Goal: Information Seeking & Learning: Learn about a topic

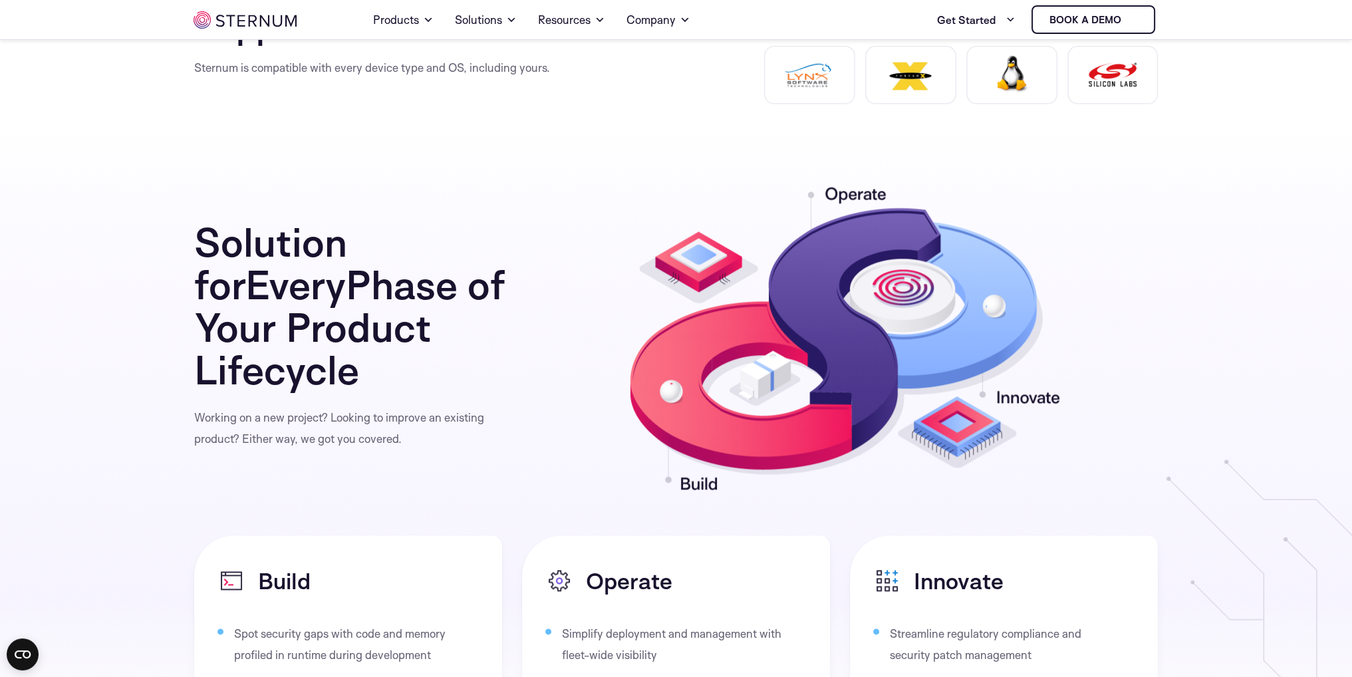
click at [240, 11] on img at bounding box center [245, 19] width 103 height 17
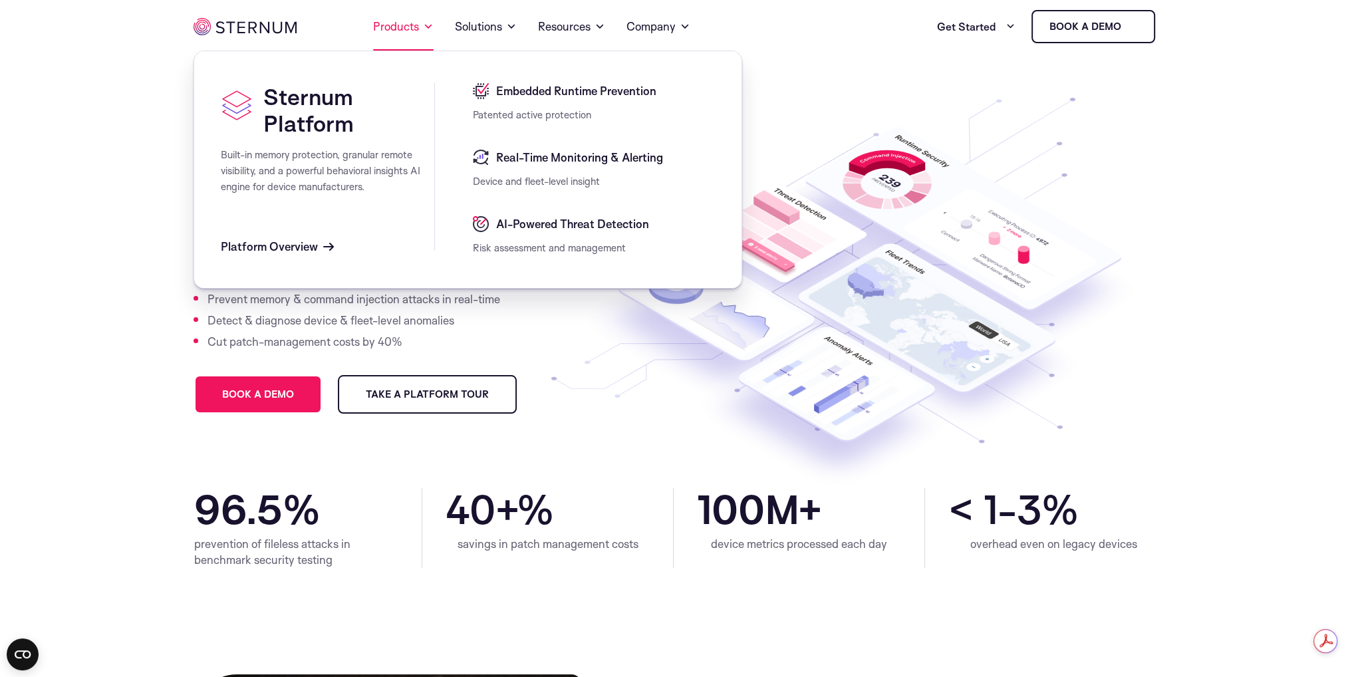
click at [415, 19] on link "Products" at bounding box center [403, 27] width 61 height 48
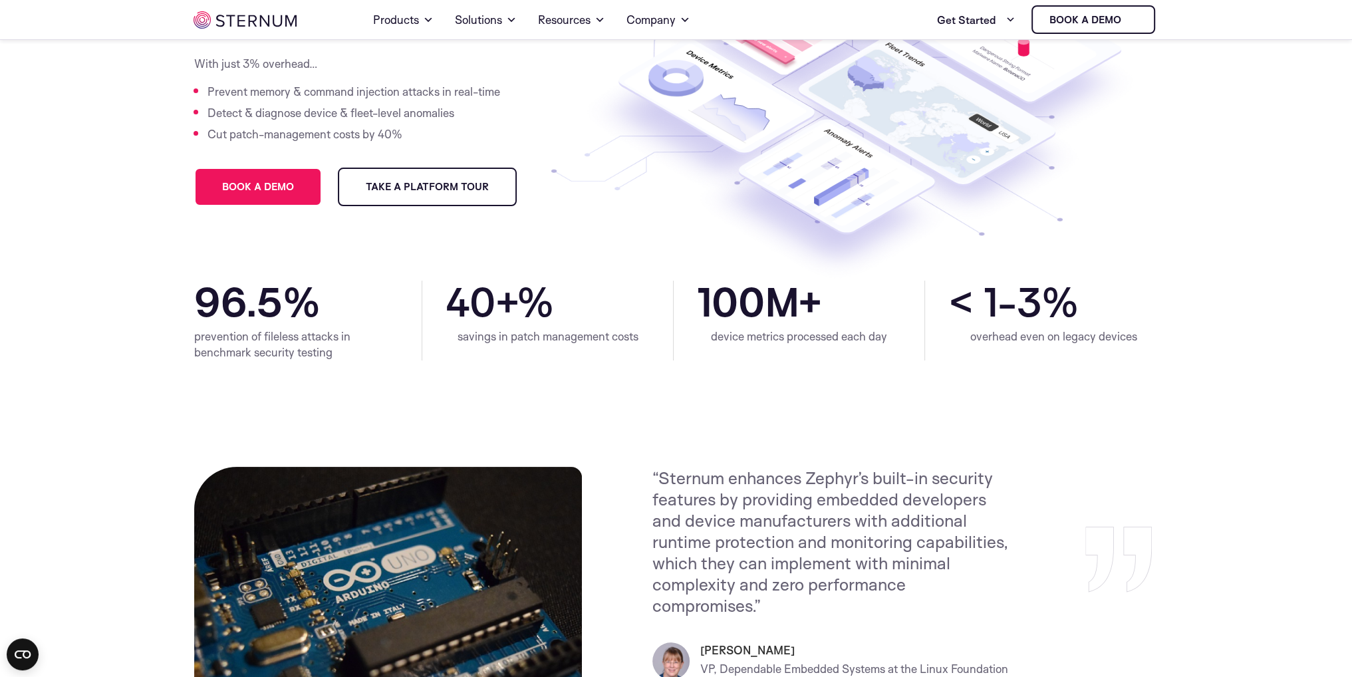
scroll to position [191, 0]
